Goal: Find specific page/section: Find specific page/section

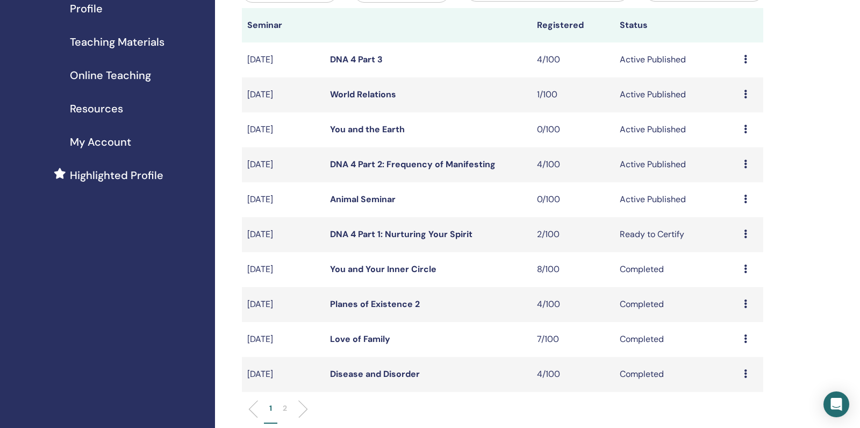
scroll to position [143, 0]
click at [361, 134] on link "You and the Earth" at bounding box center [367, 128] width 75 height 11
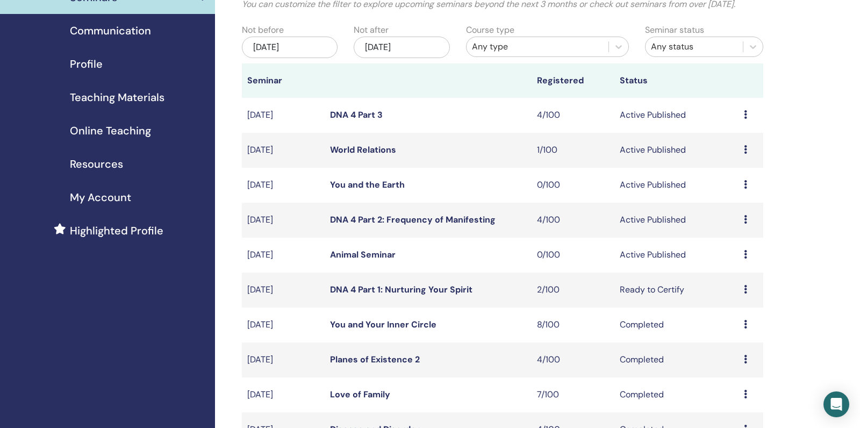
scroll to position [126, 0]
